Goal: Navigation & Orientation: Find specific page/section

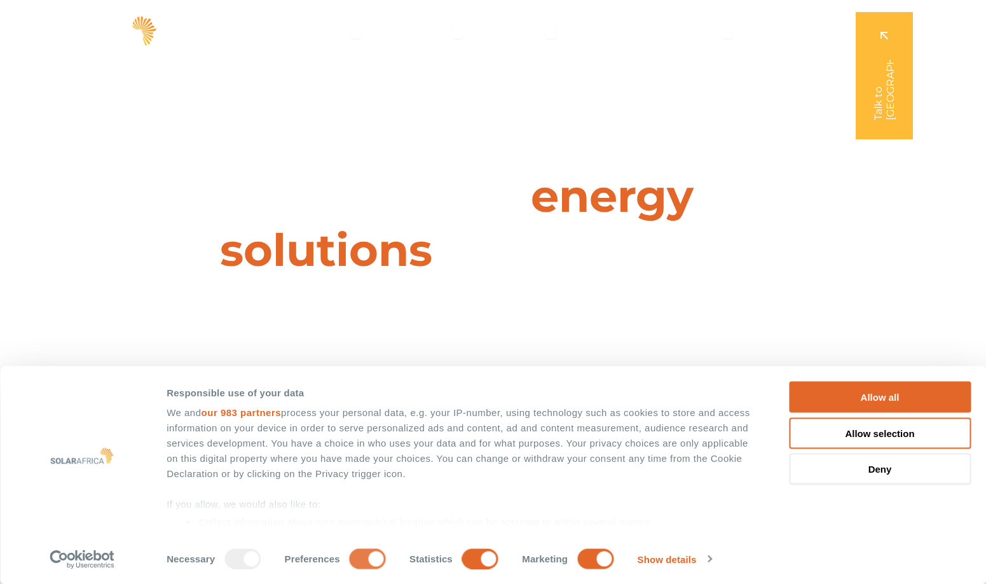
click at [359, 557] on input "Preferences" at bounding box center [368, 558] width 36 height 20
checkbox input "false"
click at [462, 559] on input "Statistics" at bounding box center [480, 558] width 36 height 20
checkbox input "false"
click at [579, 556] on input "Marketing" at bounding box center [595, 558] width 36 height 20
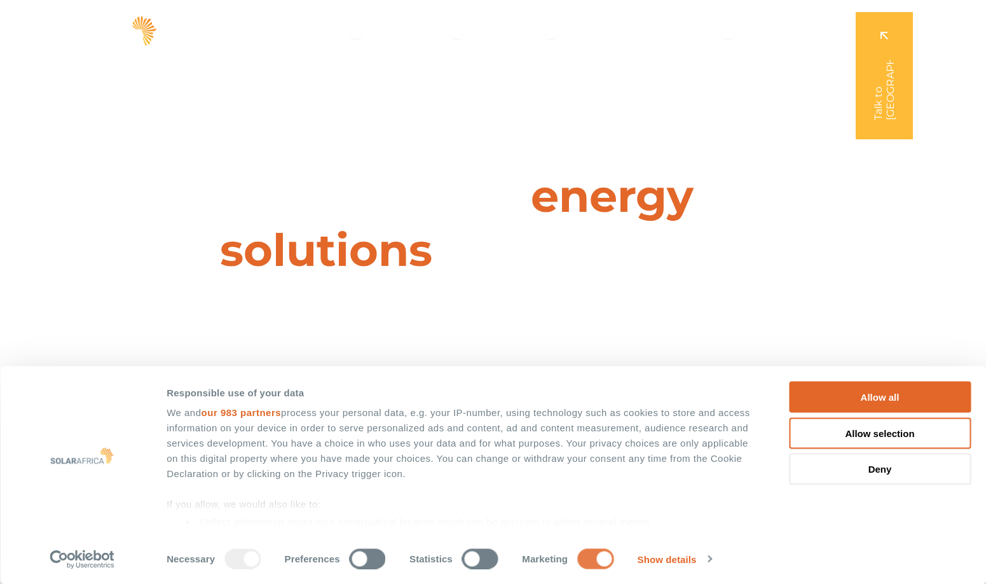
checkbox input "false"
click at [896, 436] on button "Allow selection" at bounding box center [880, 432] width 182 height 31
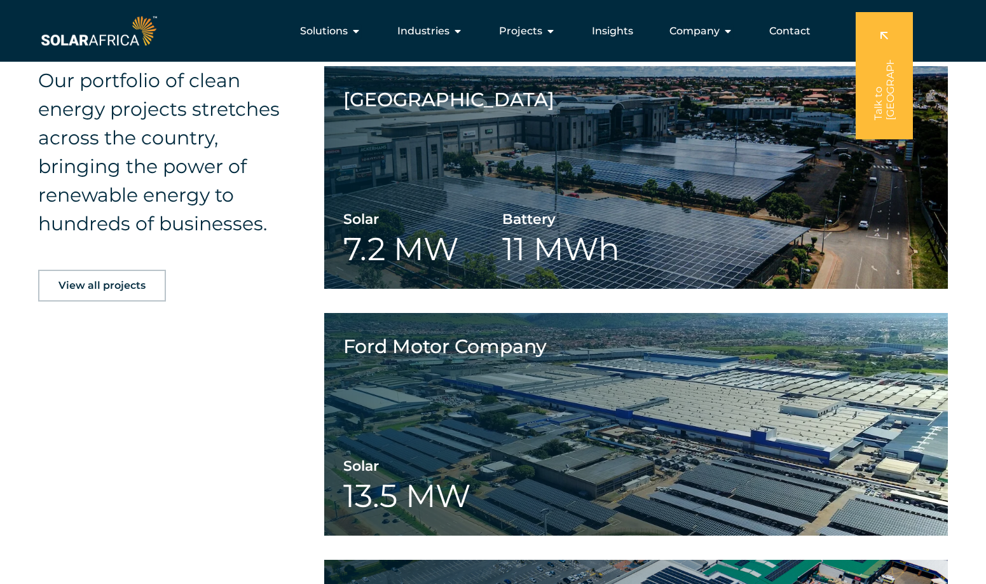
scroll to position [2353, 0]
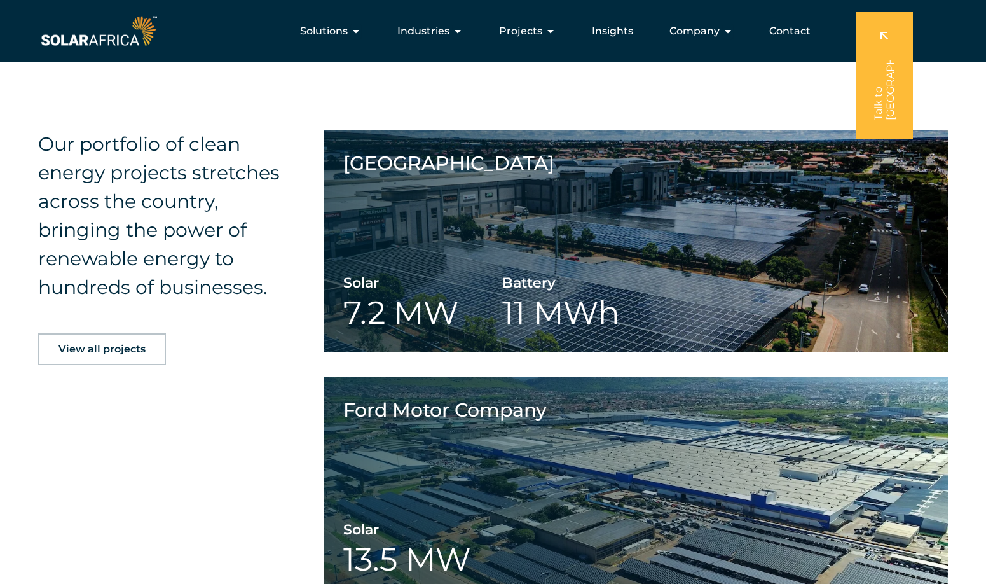
click at [167, 465] on div "Our portfolio of clean energy projects stretches across the country, bringing t…" at bounding box center [160, 516] width 244 height 773
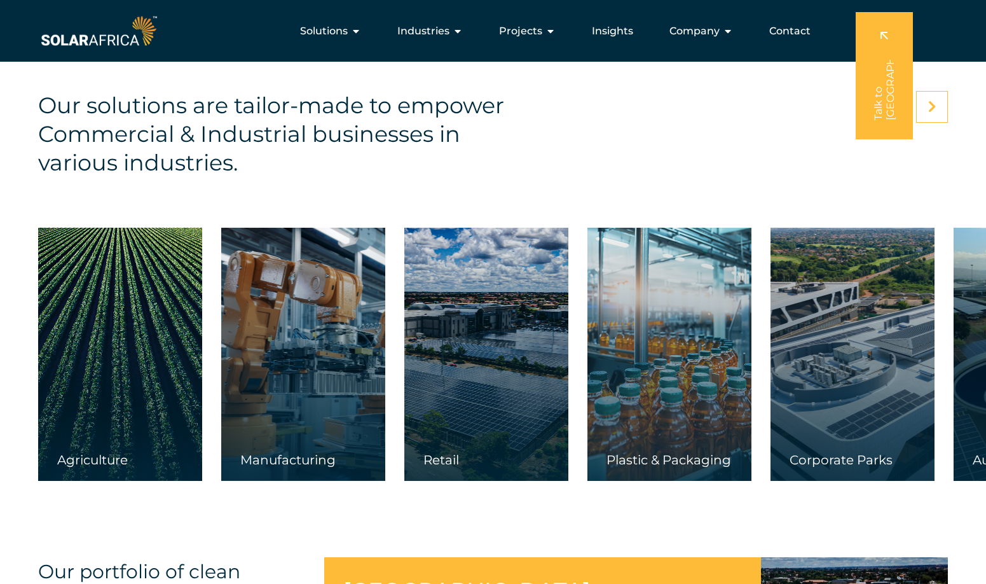
scroll to position [1908, 0]
